Goal: Task Accomplishment & Management: Manage account settings

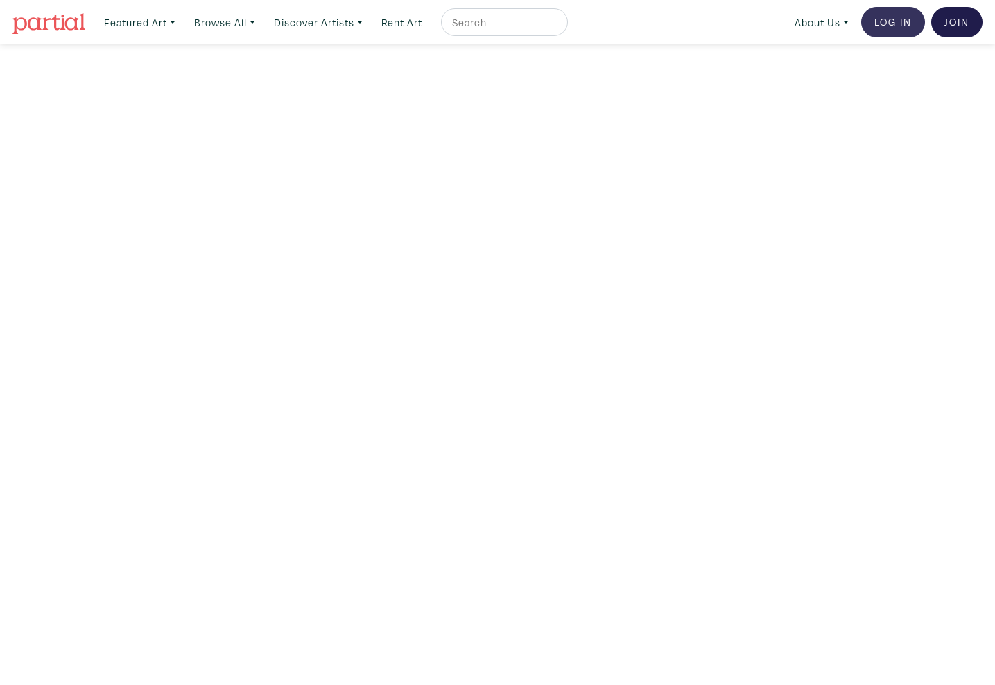
click at [915, 13] on link "Log In" at bounding box center [893, 22] width 64 height 31
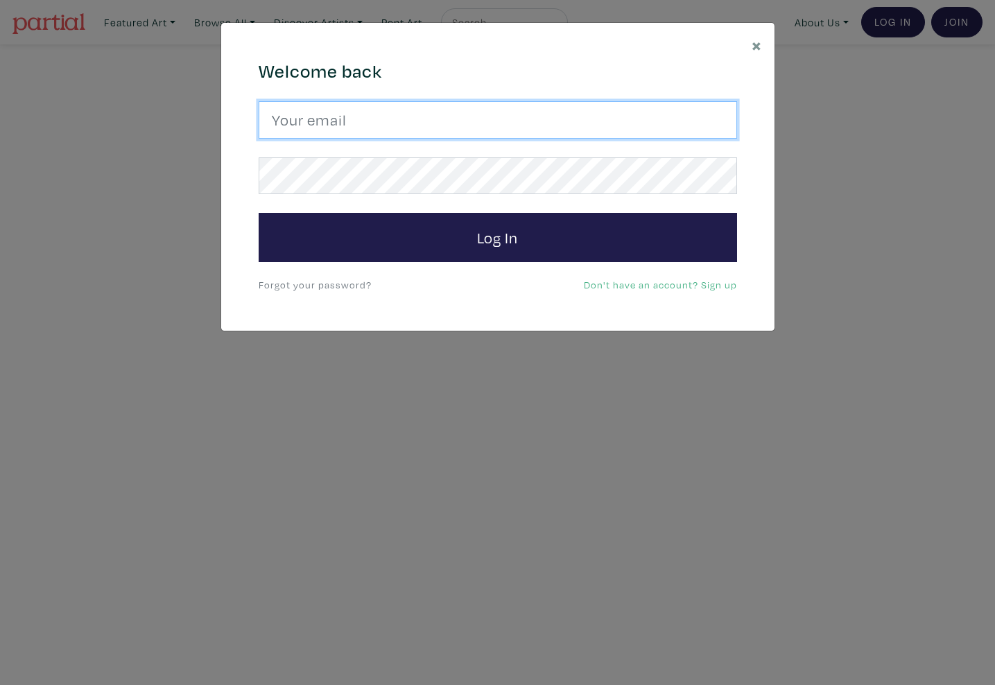
type input "emmettelewis@gmail.com"
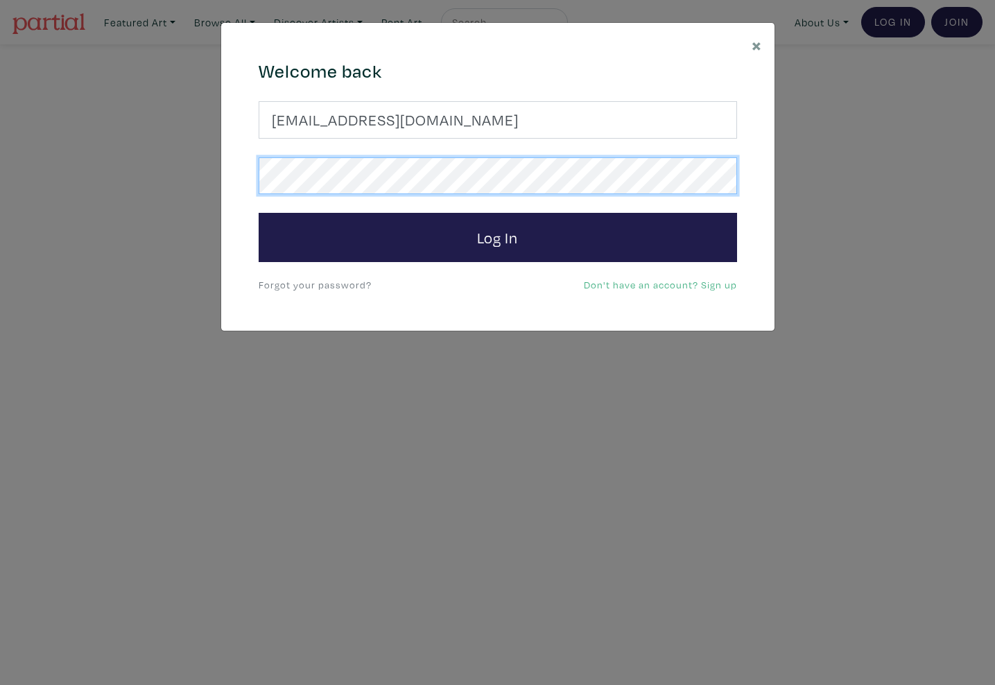
click at [497, 236] on button "Log In" at bounding box center [498, 238] width 479 height 50
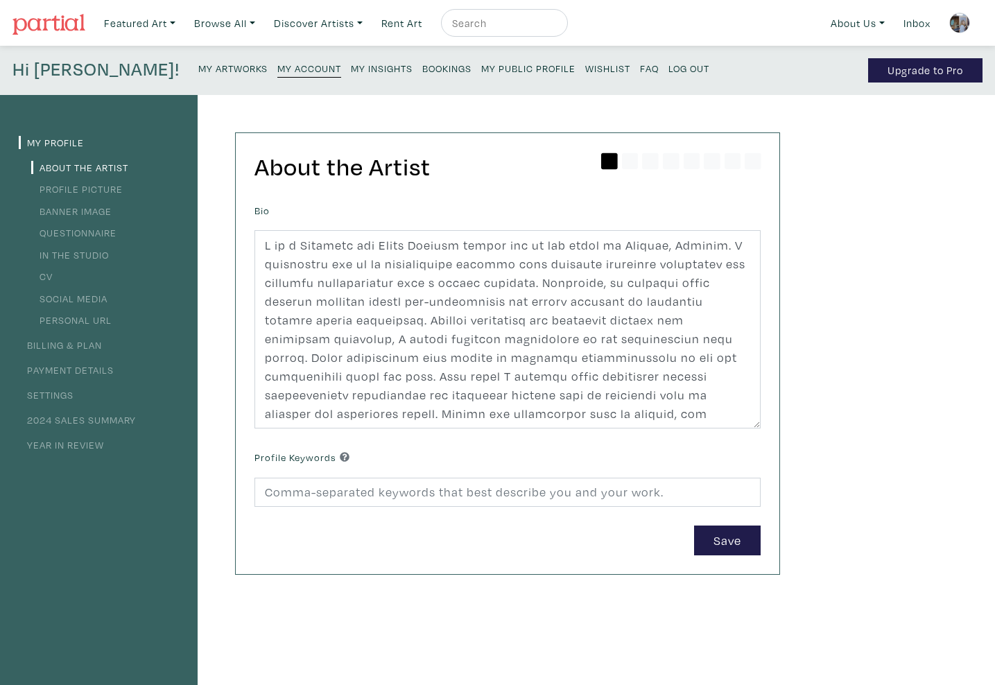
click at [958, 23] on img at bounding box center [959, 22] width 21 height 21
click at [95, 187] on link "Profile Picture" at bounding box center [77, 188] width 92 height 13
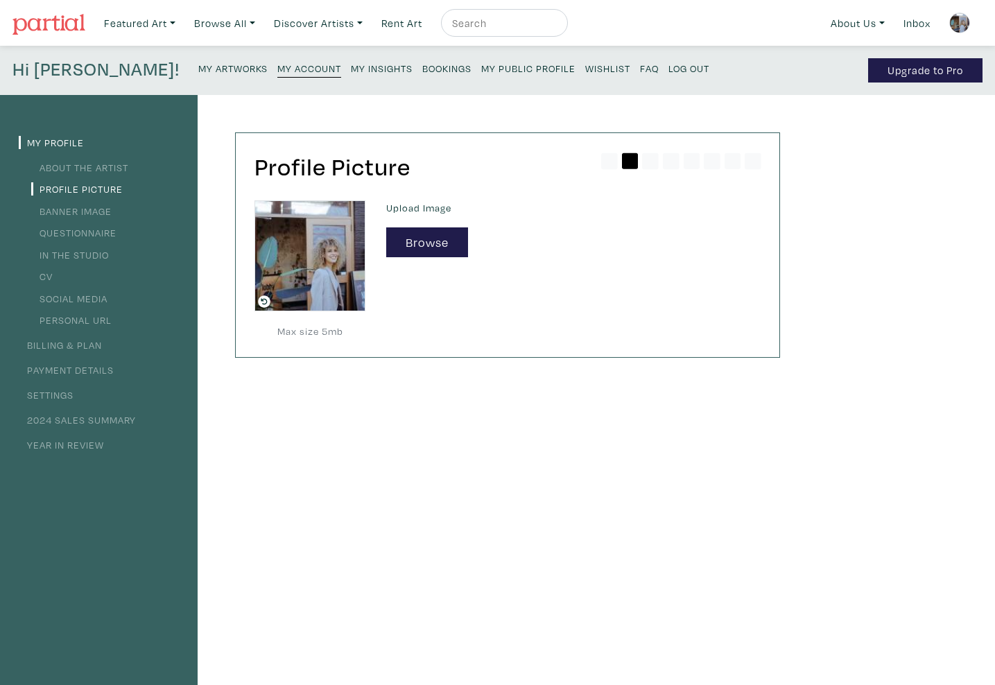
click at [92, 166] on link "About the Artist" at bounding box center [79, 167] width 97 height 13
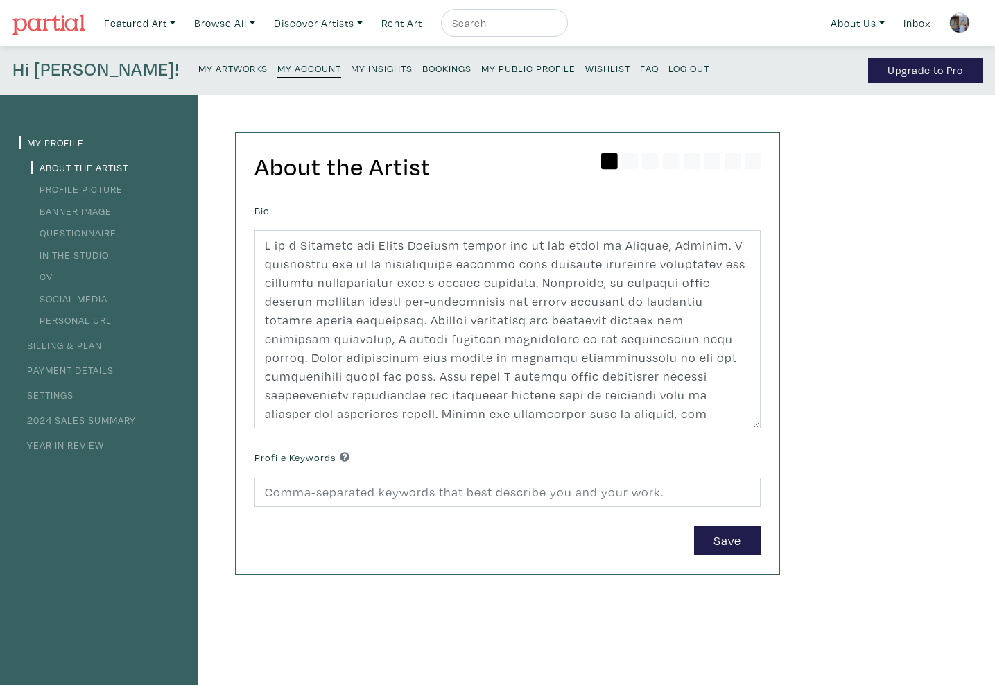
click at [59, 135] on li "My Profile" at bounding box center [99, 141] width 160 height 19
click at [58, 145] on link "My Profile" at bounding box center [51, 142] width 65 height 13
click at [481, 71] on small "My Public Profile" at bounding box center [528, 68] width 94 height 13
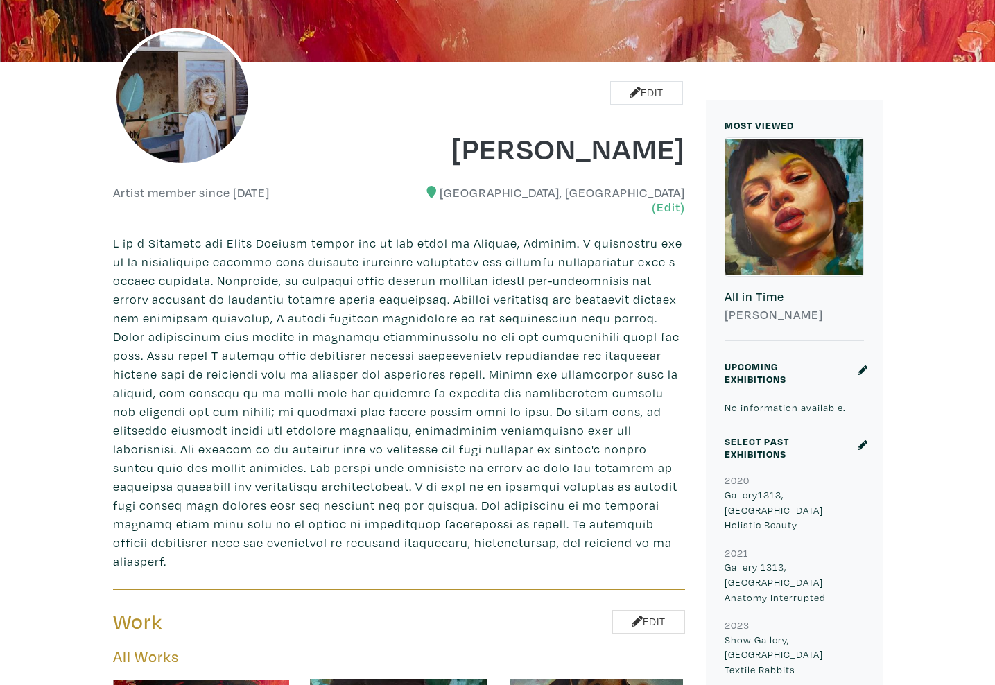
scroll to position [233, 0]
